Goal: Information Seeking & Learning: Learn about a topic

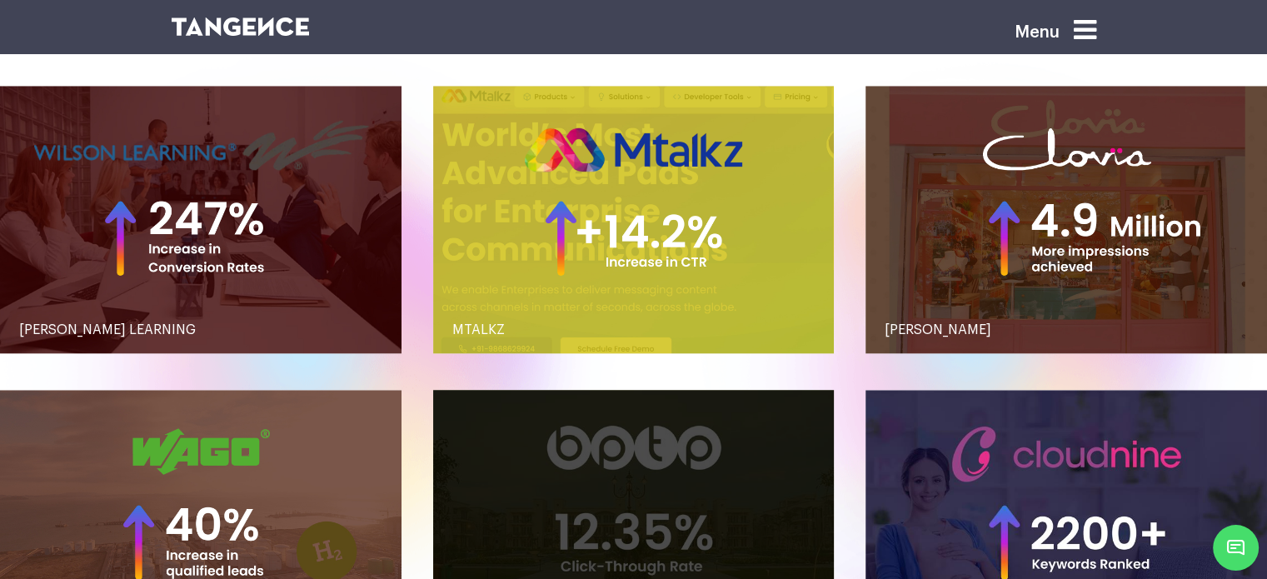
scroll to position [1630, 0]
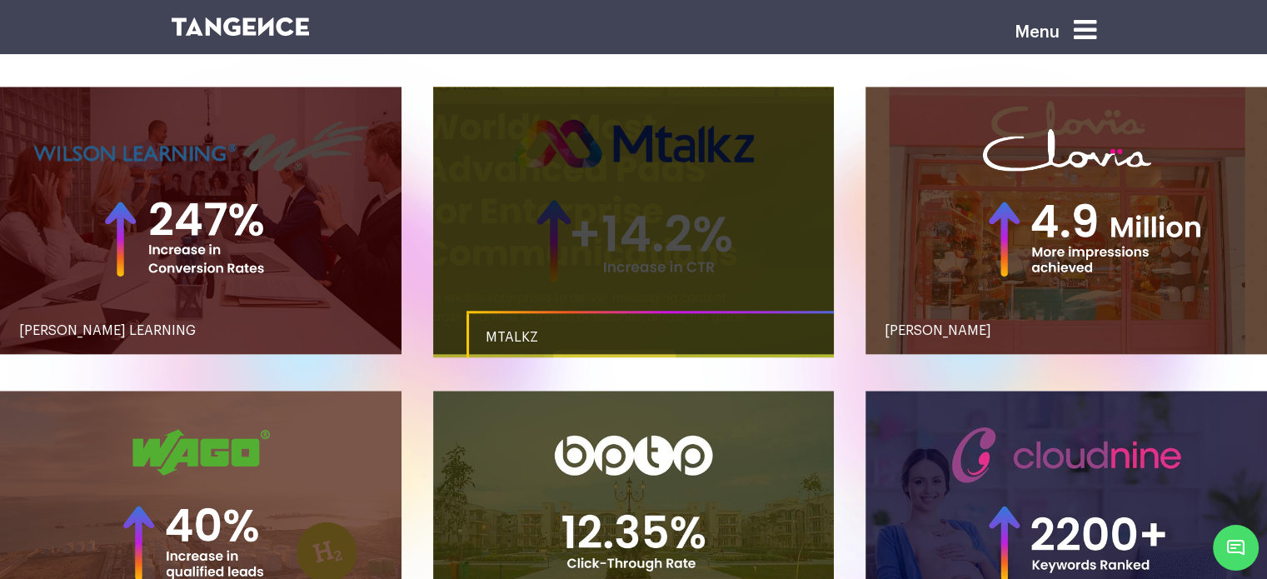
click at [616, 247] on link "button" at bounding box center [633, 220] width 401 height 267
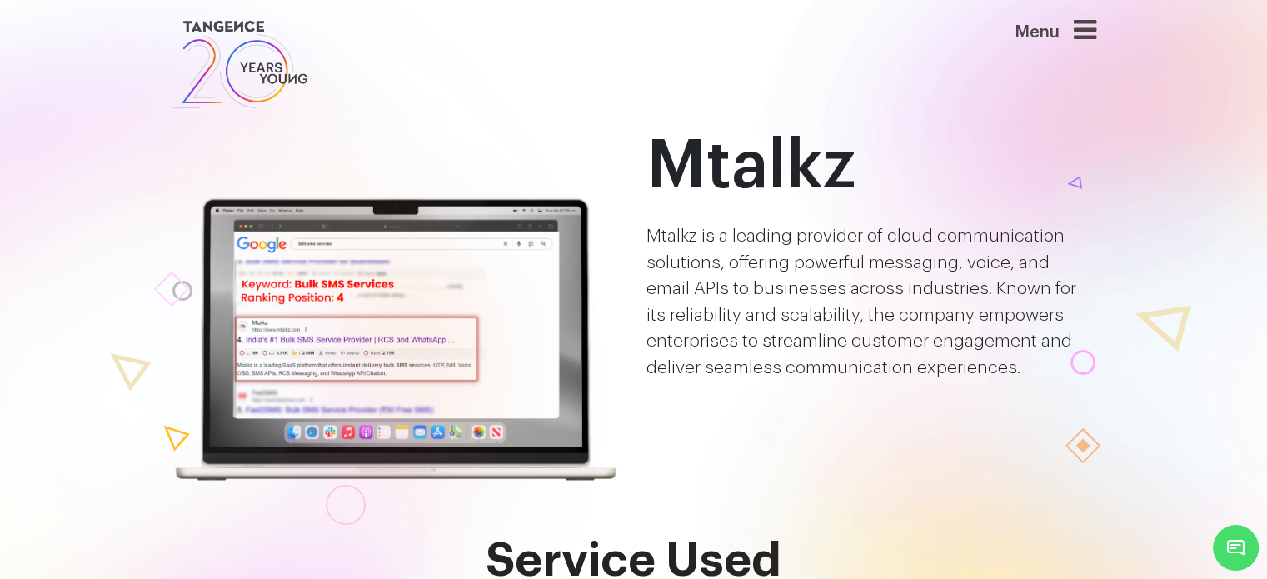
click at [1096, 31] on icon at bounding box center [1085, 30] width 22 height 27
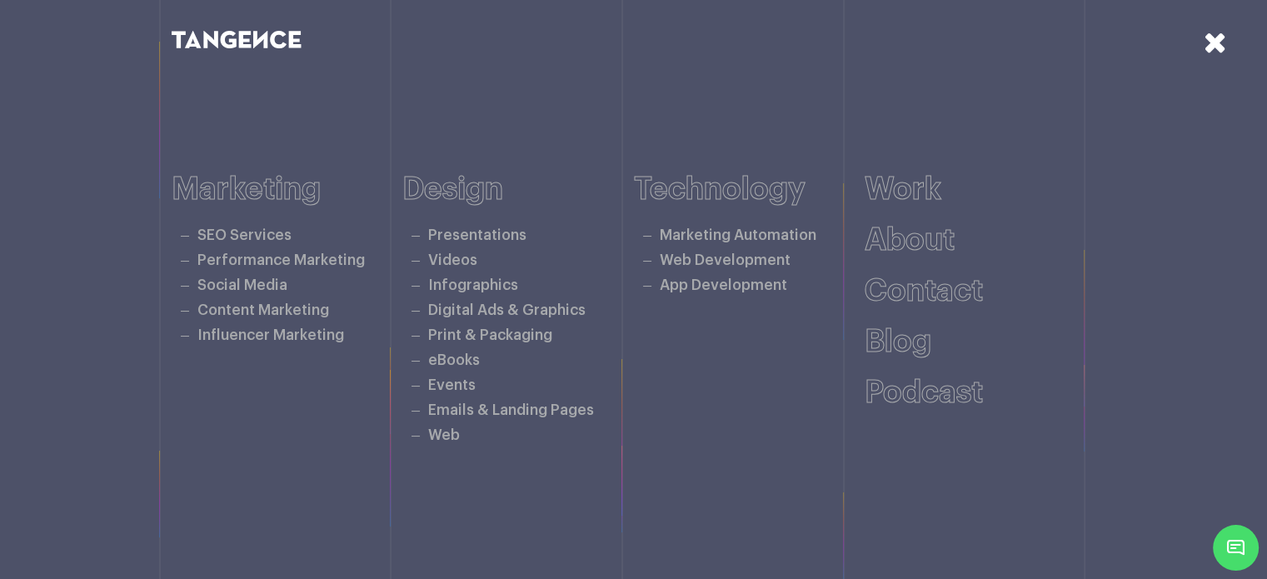
scroll to position [213, 0]
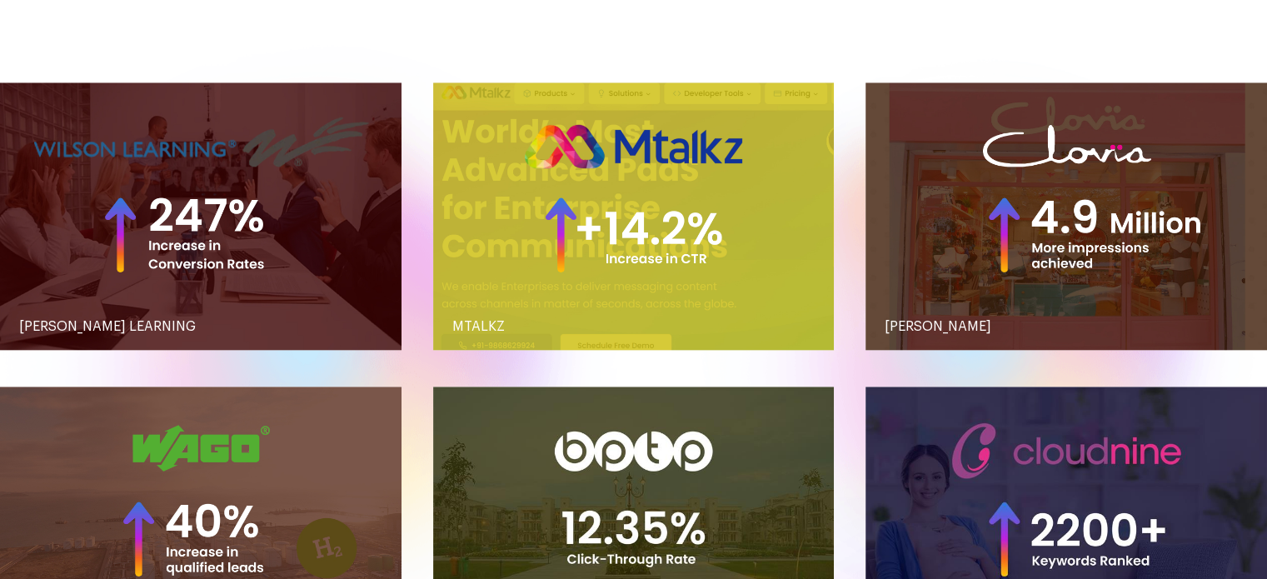
scroll to position [1630, 0]
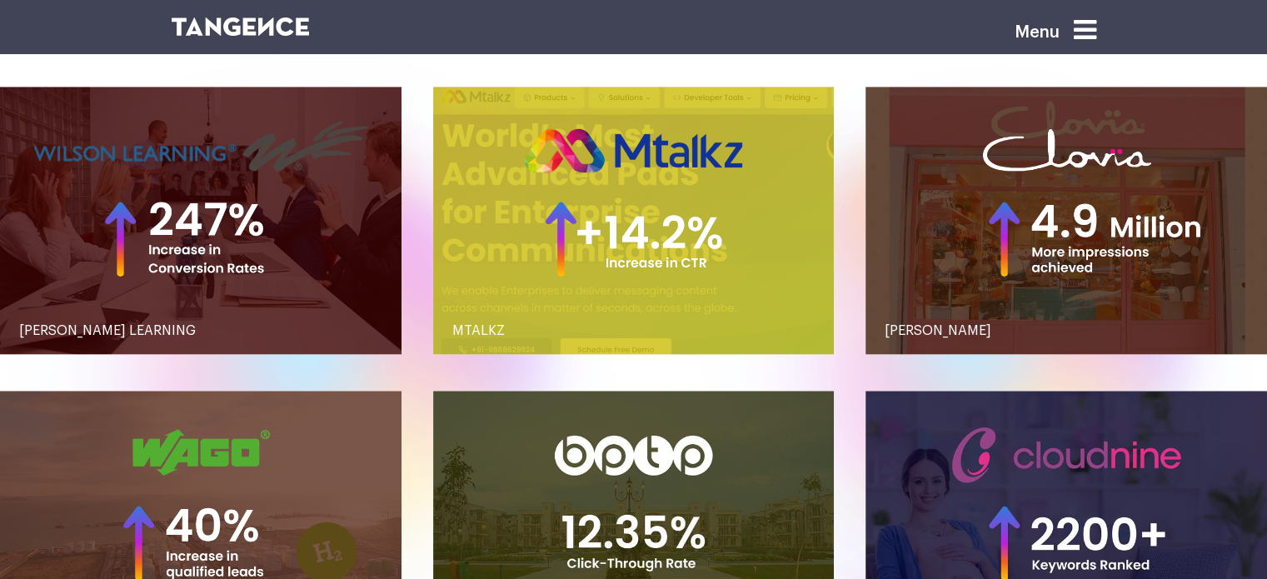
click at [1093, 39] on icon at bounding box center [1085, 30] width 22 height 27
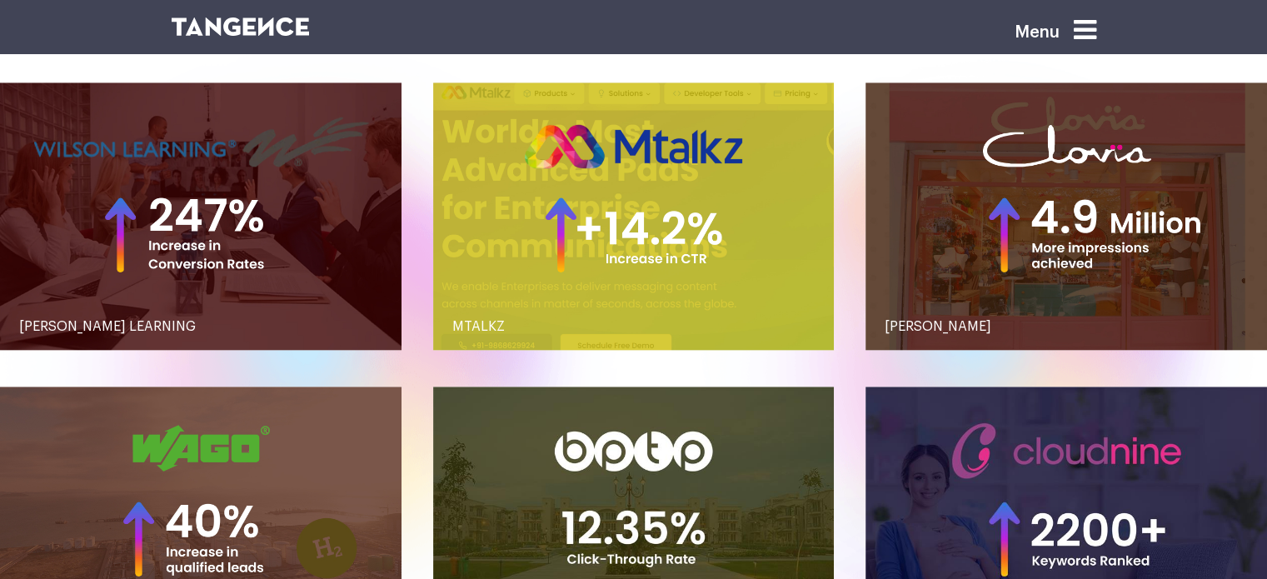
scroll to position [1630, 0]
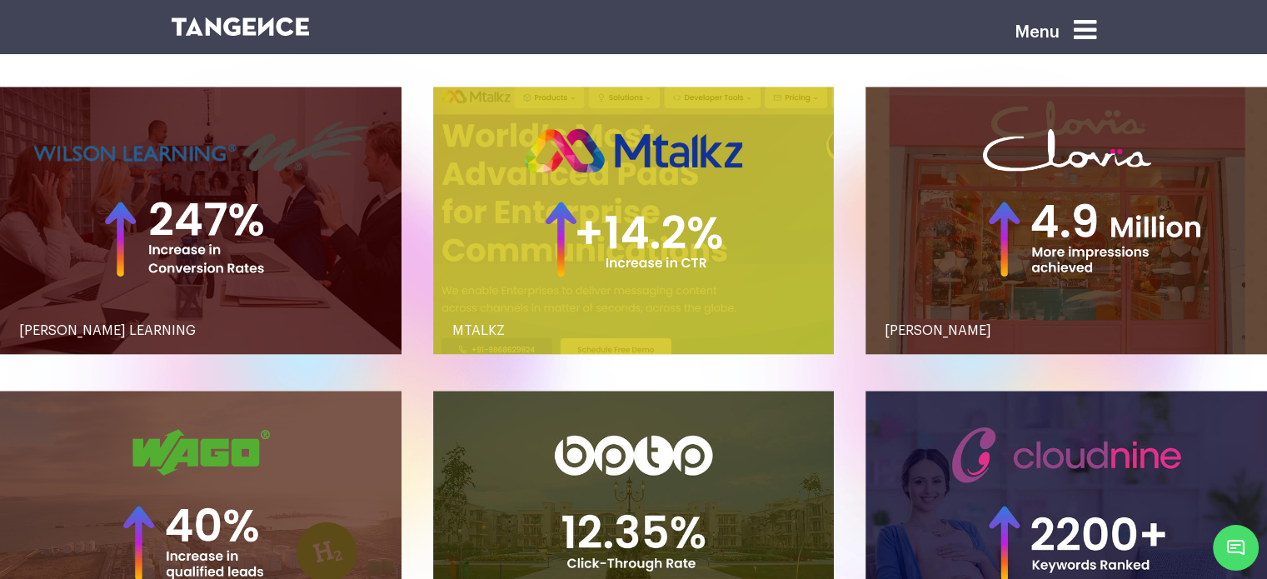
click at [1095, 31] on icon at bounding box center [1085, 30] width 22 height 27
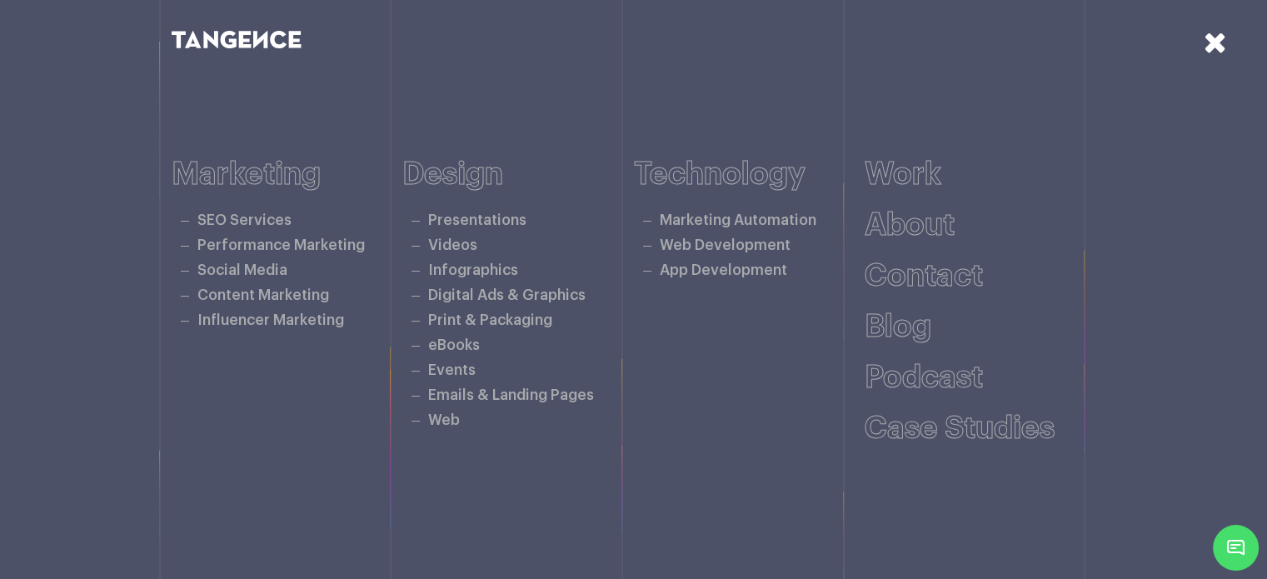
click at [1218, 49] on icon at bounding box center [1214, 41] width 23 height 29
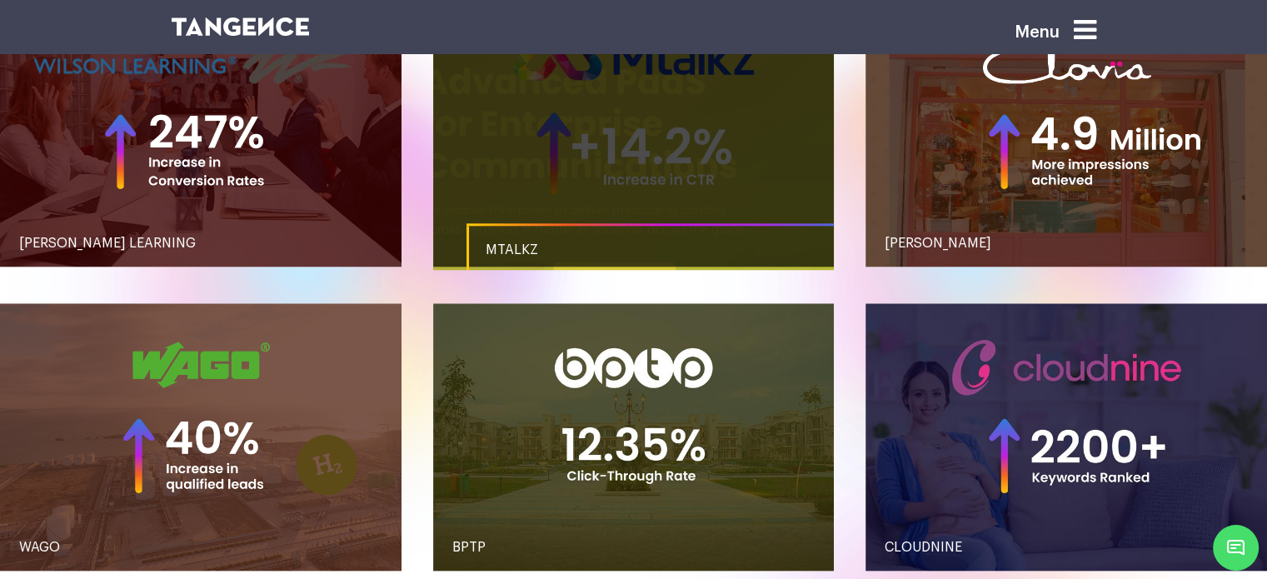
scroll to position [1722, 0]
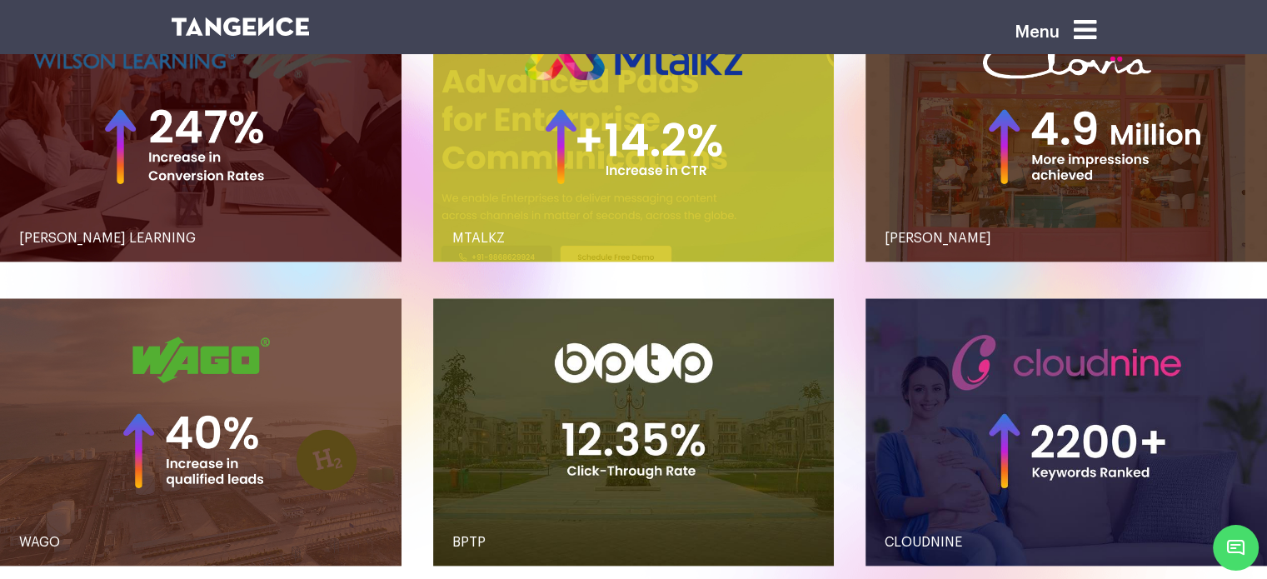
click at [1094, 30] on icon at bounding box center [1085, 30] width 22 height 27
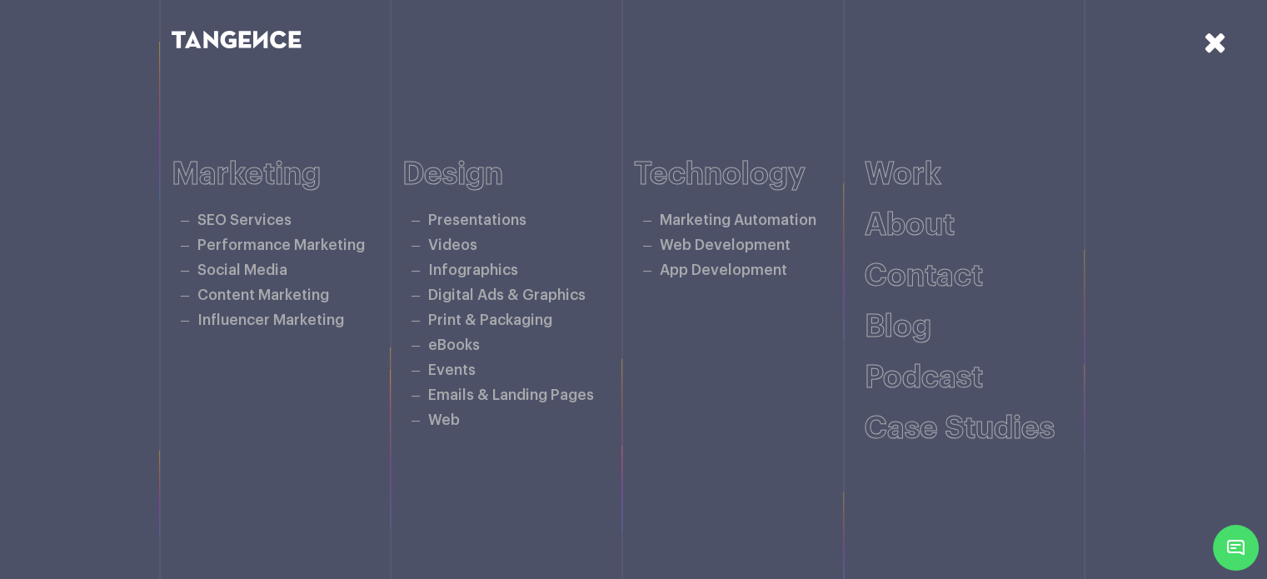
click at [1223, 41] on icon at bounding box center [1214, 41] width 23 height 29
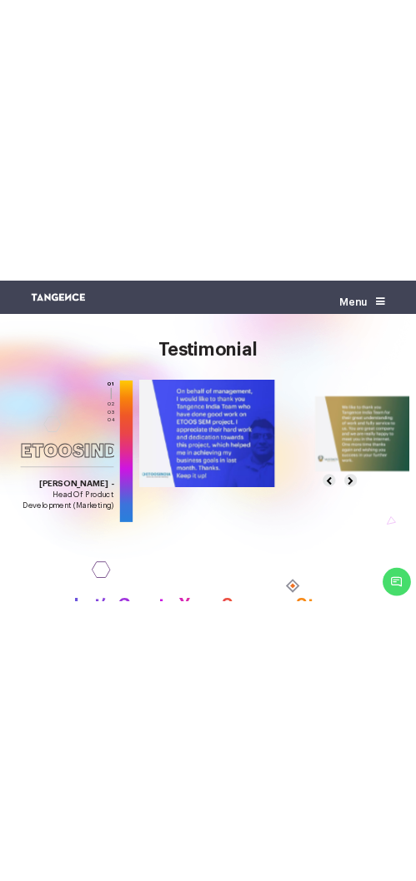
scroll to position [1748, 0]
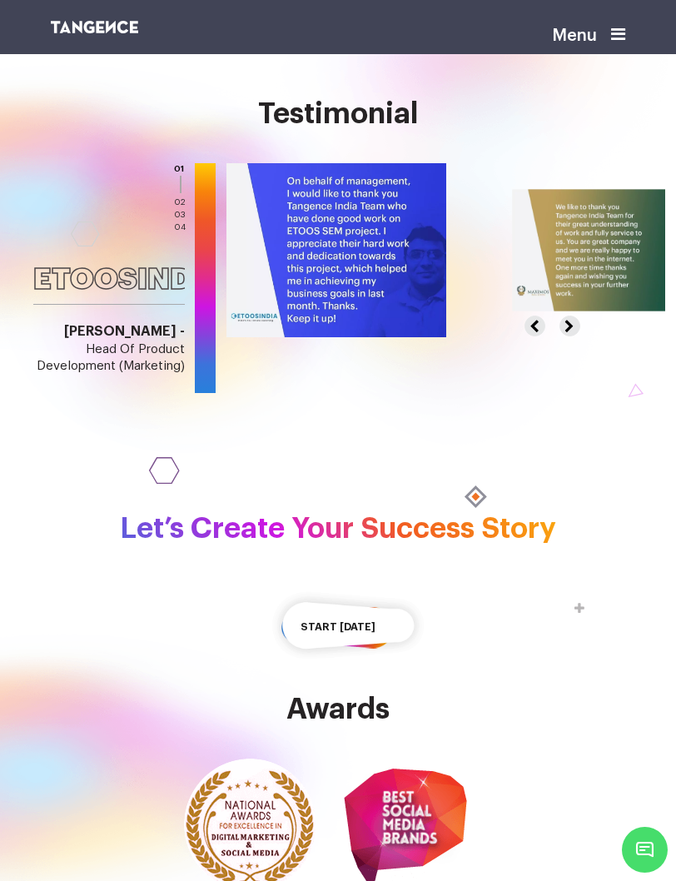
click at [620, 27] on icon at bounding box center [618, 34] width 14 height 17
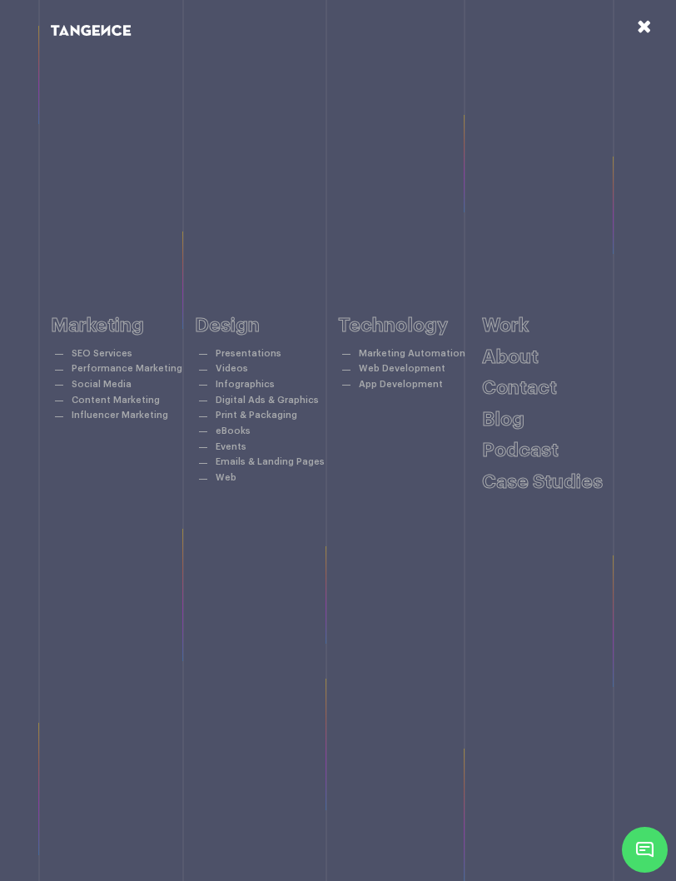
click at [649, 34] on icon at bounding box center [644, 26] width 14 height 18
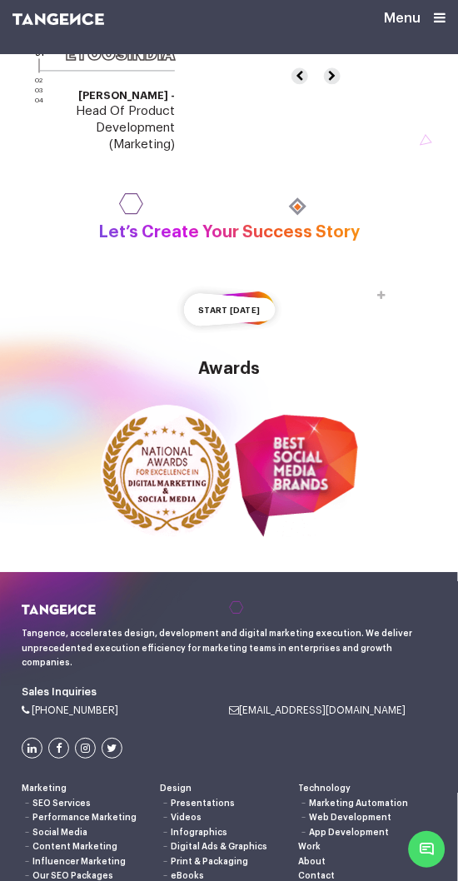
click at [438, 20] on icon at bounding box center [440, 17] width 12 height 13
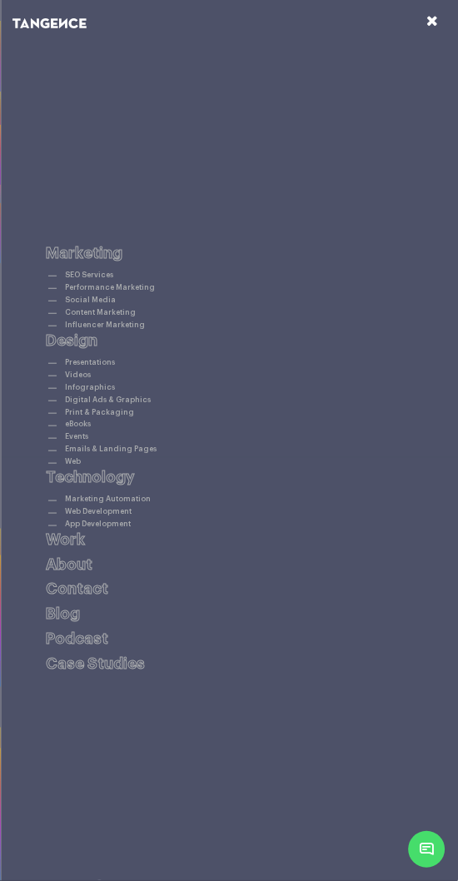
click at [432, 20] on icon at bounding box center [432, 21] width 12 height 15
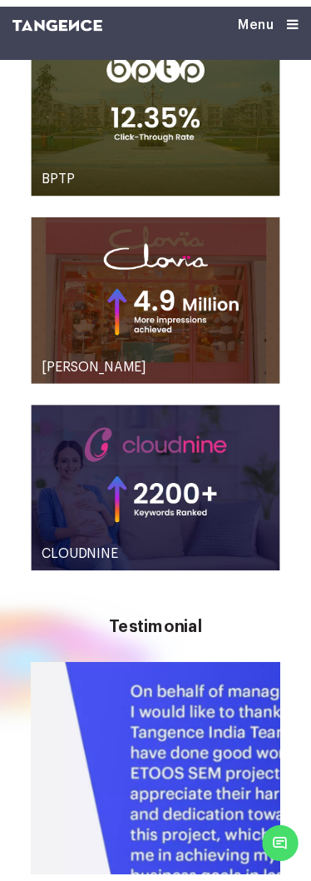
scroll to position [1746, 0]
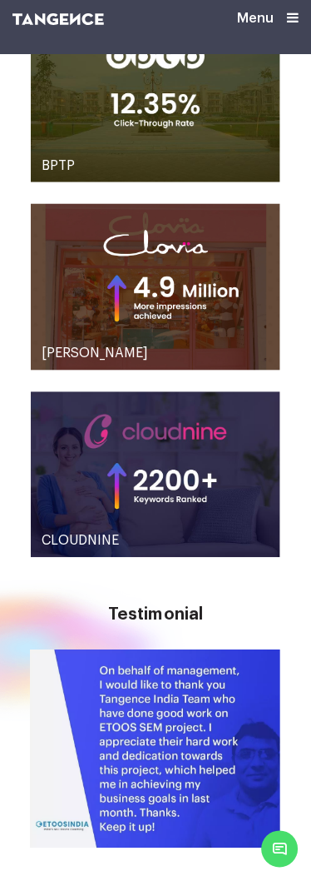
click at [287, 16] on icon at bounding box center [293, 17] width 12 height 13
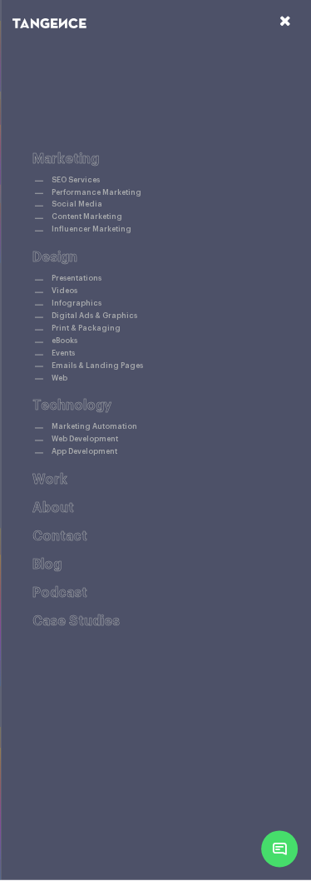
click at [287, 16] on icon at bounding box center [286, 21] width 12 height 15
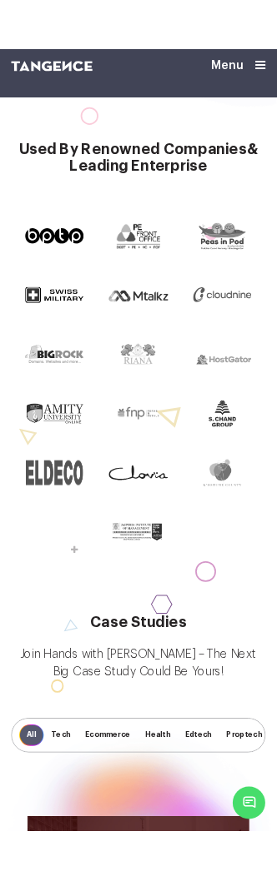
scroll to position [0, 0]
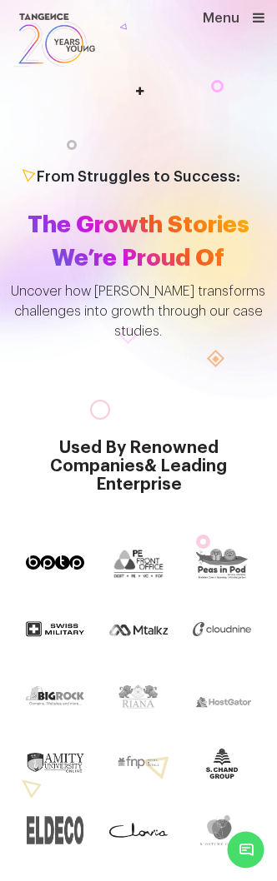
click at [257, 17] on icon at bounding box center [258, 17] width 12 height 13
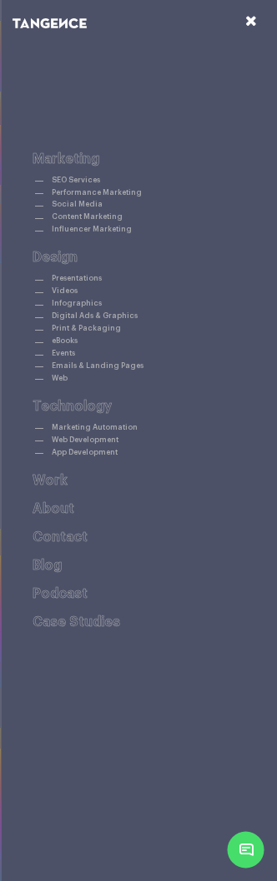
click at [250, 20] on icon at bounding box center [251, 21] width 12 height 15
